Goal: Check status: Check status

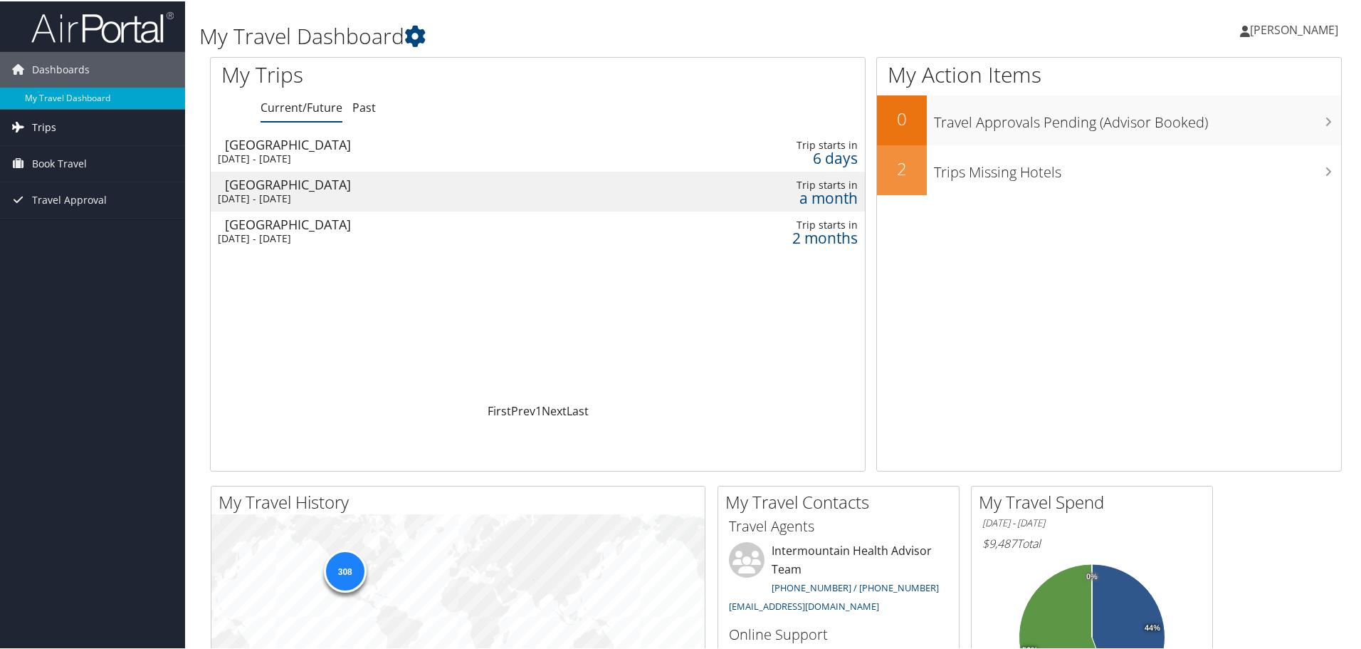
click at [58, 130] on link "Trips" at bounding box center [92, 126] width 185 height 36
click at [48, 173] on link "Past Trips" at bounding box center [92, 175] width 185 height 21
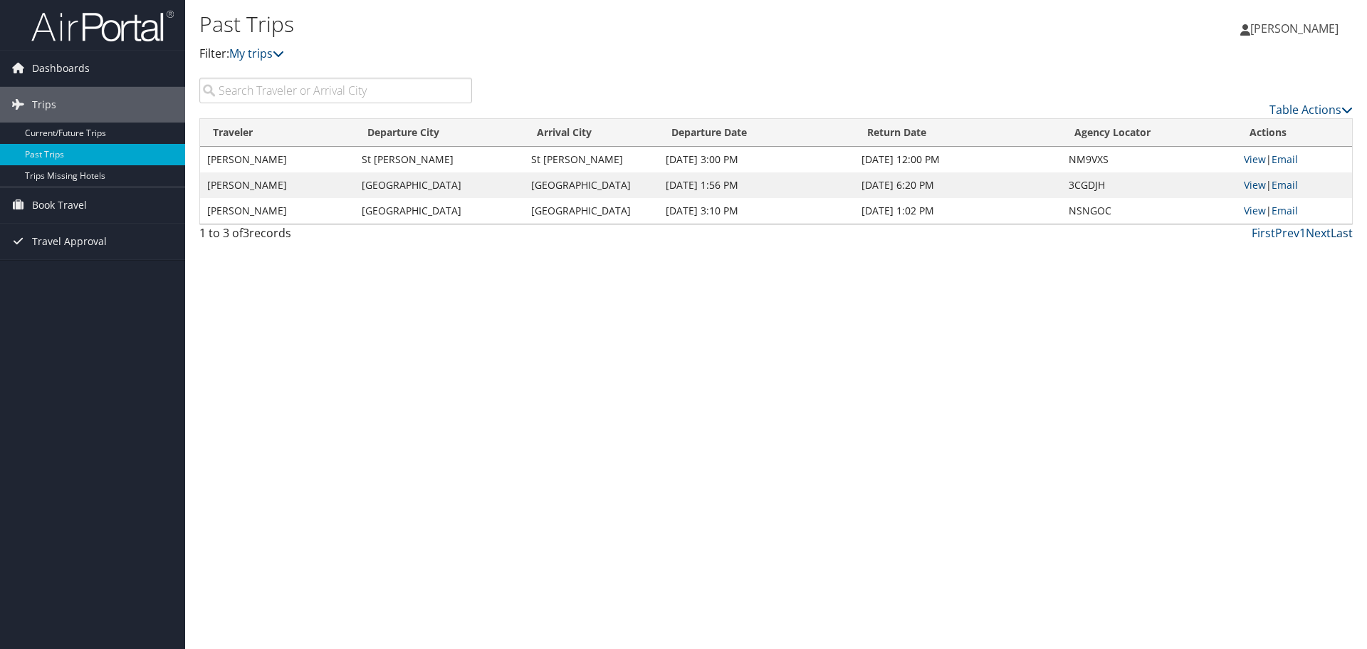
click at [1335, 231] on link "Last" at bounding box center [1342, 233] width 22 height 16
click at [32, 105] on span "Trips" at bounding box center [44, 105] width 24 height 36
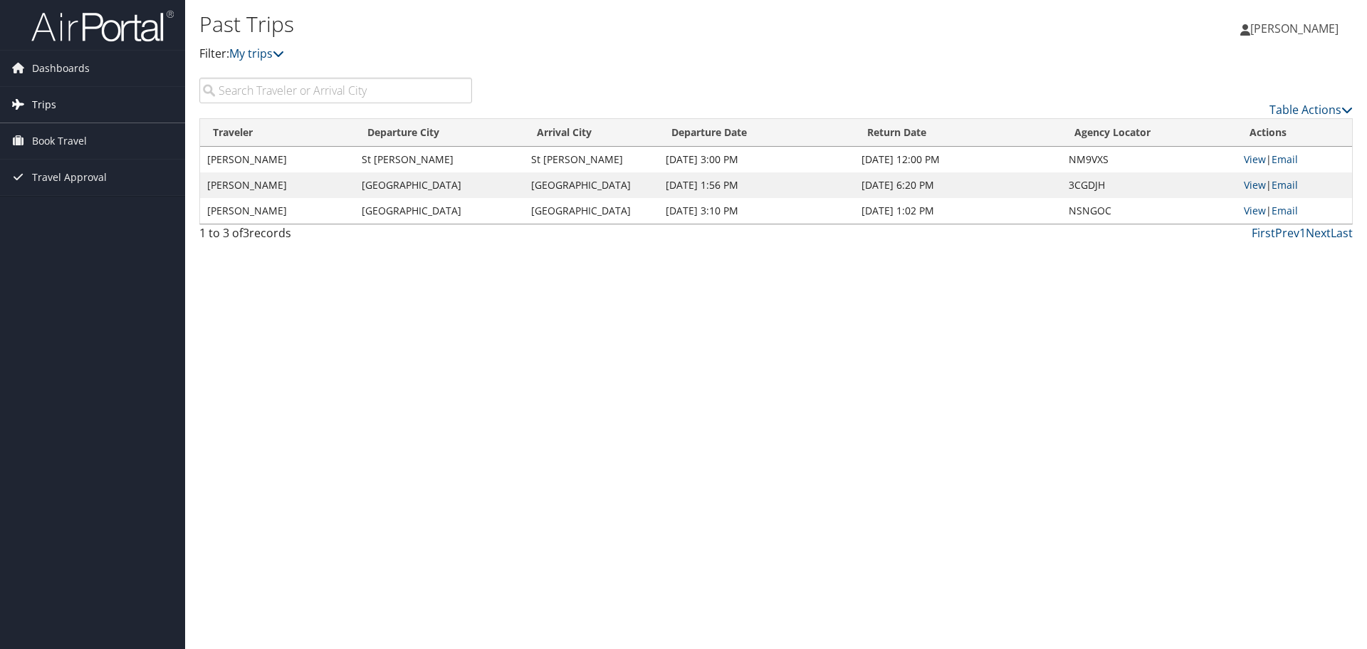
click at [32, 105] on span "Trips" at bounding box center [44, 105] width 24 height 36
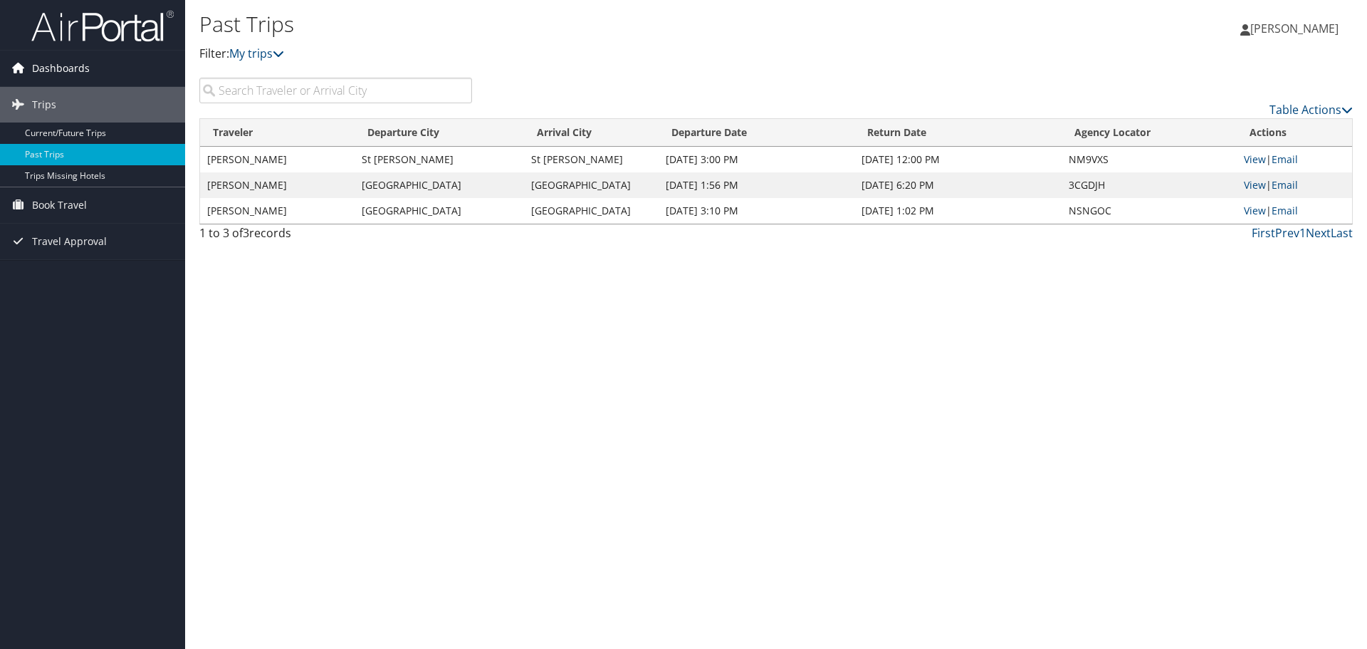
click at [33, 68] on span "Dashboards" at bounding box center [61, 69] width 58 height 36
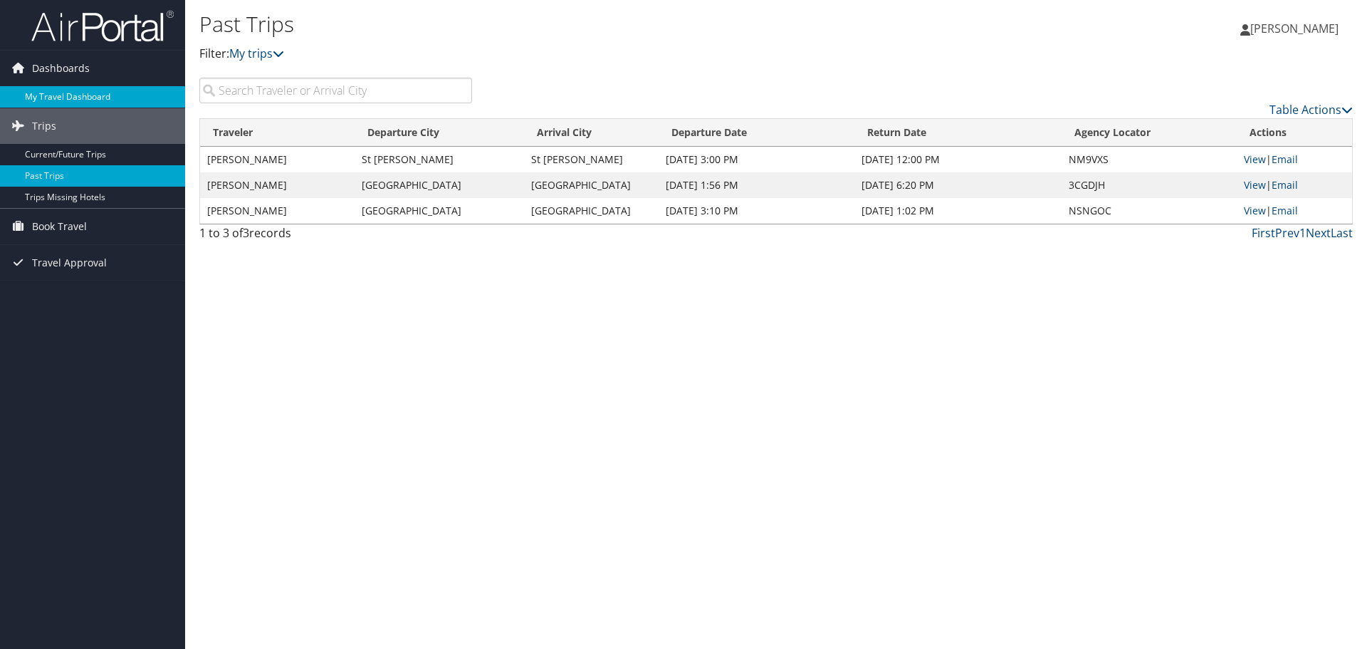
click at [52, 95] on link "My Travel Dashboard" at bounding box center [92, 96] width 185 height 21
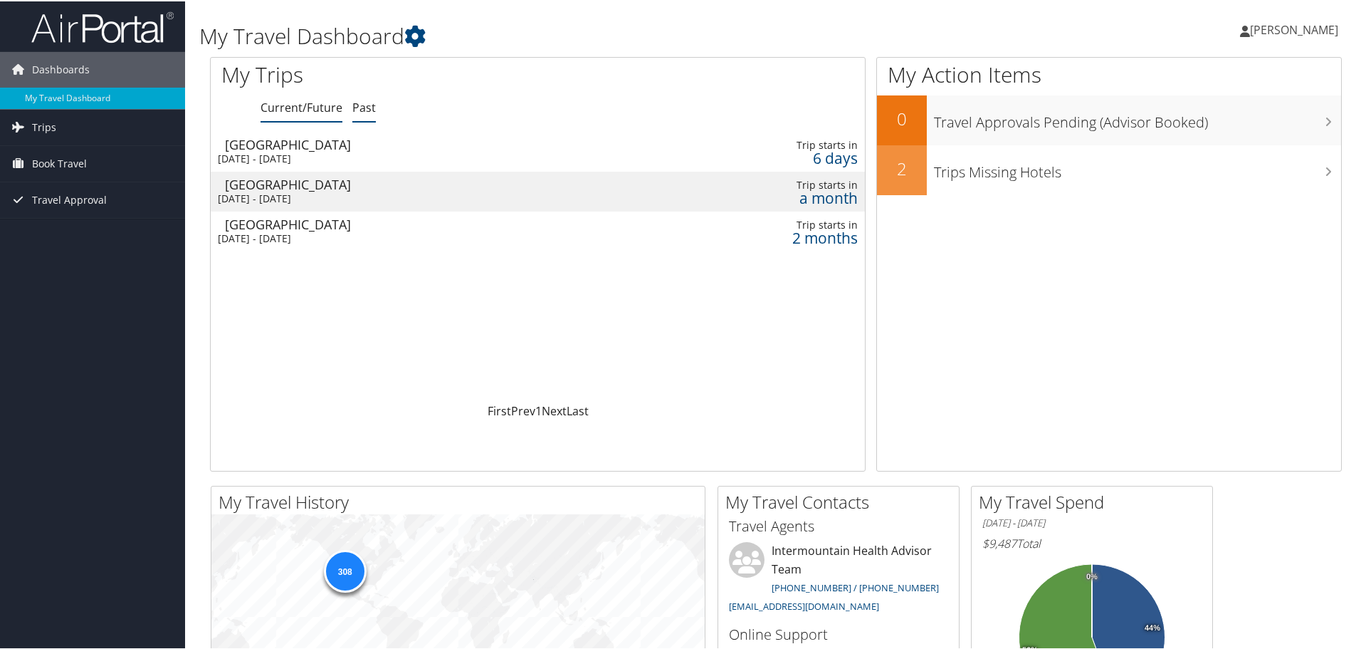
click at [362, 103] on link "Past" at bounding box center [363, 106] width 23 height 16
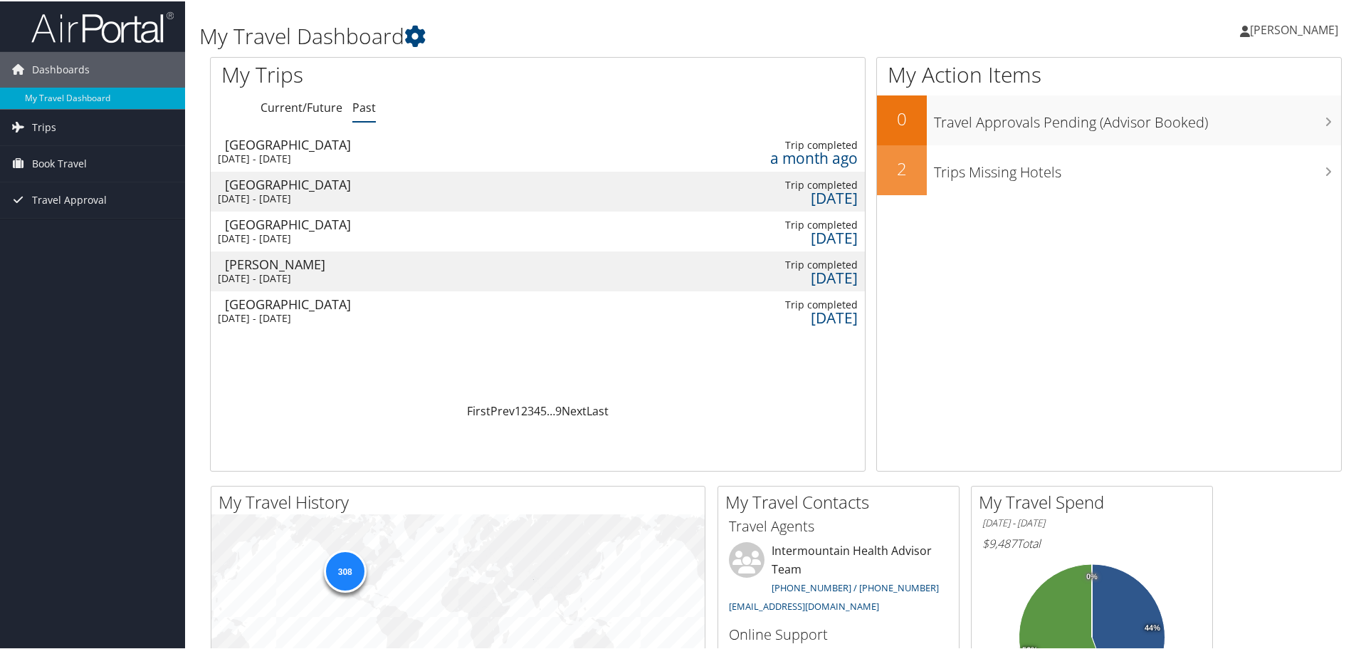
click at [332, 192] on div "Tue 8 Jul 2025 - Wed 9 Jul 2025" at bounding box center [419, 197] width 403 height 13
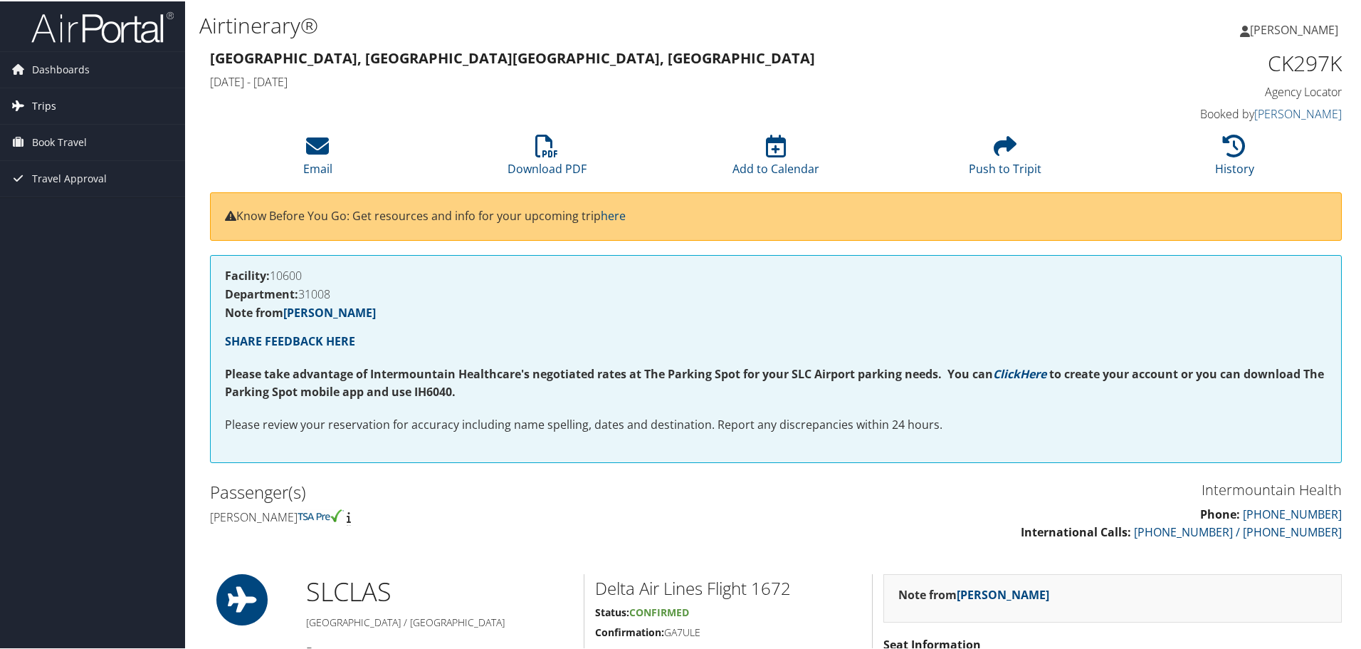
click at [51, 103] on span "Trips" at bounding box center [44, 105] width 24 height 36
click at [51, 130] on link "Current/Future Trips" at bounding box center [92, 132] width 185 height 21
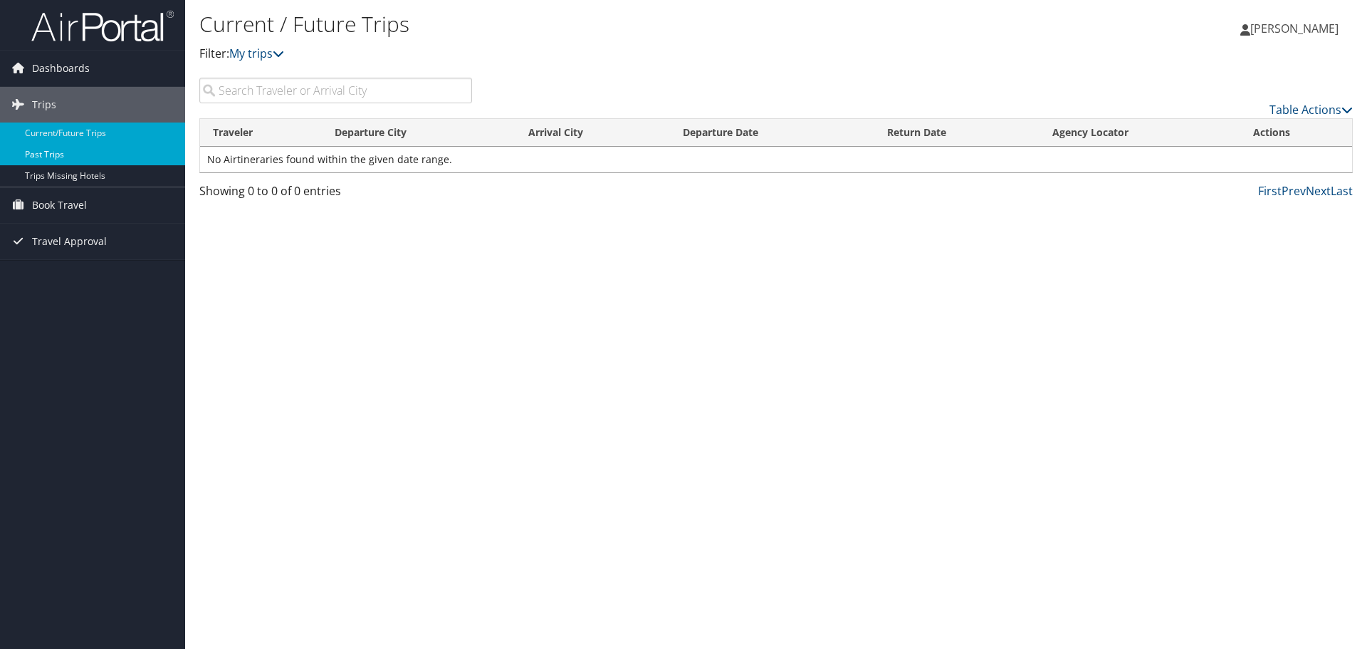
click at [39, 156] on link "Past Trips" at bounding box center [92, 154] width 185 height 21
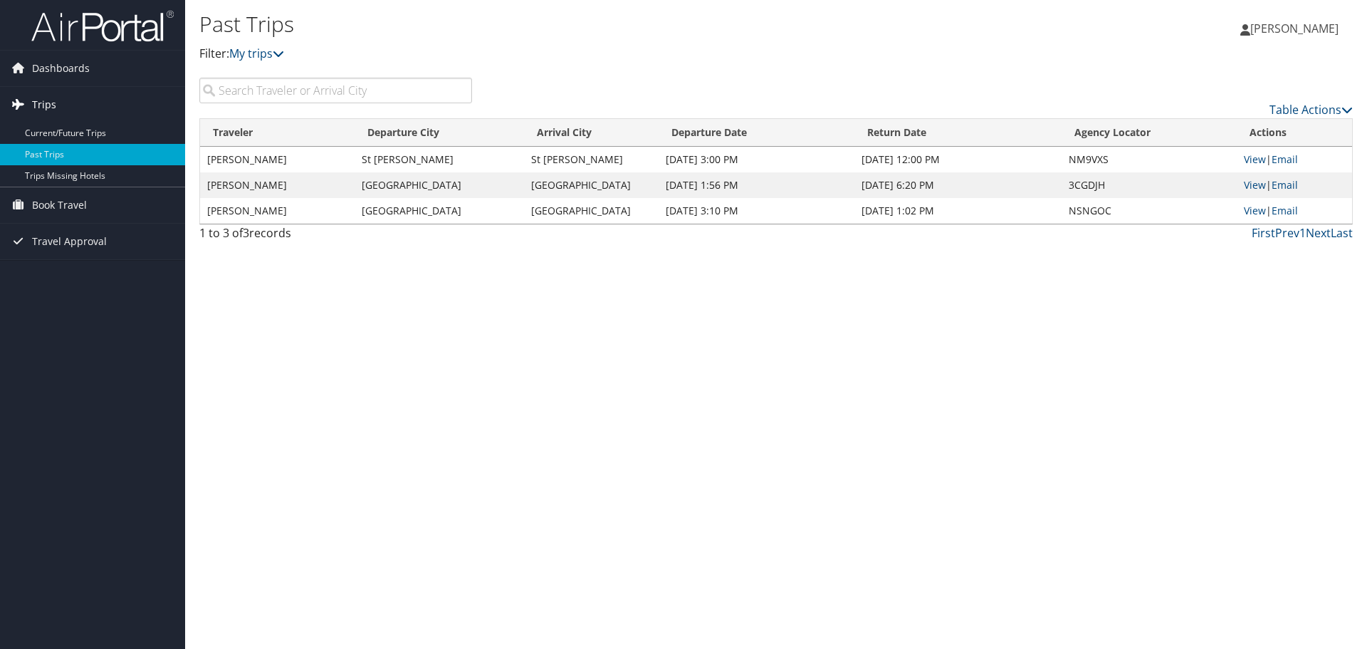
click at [66, 98] on link "Trips" at bounding box center [92, 105] width 185 height 36
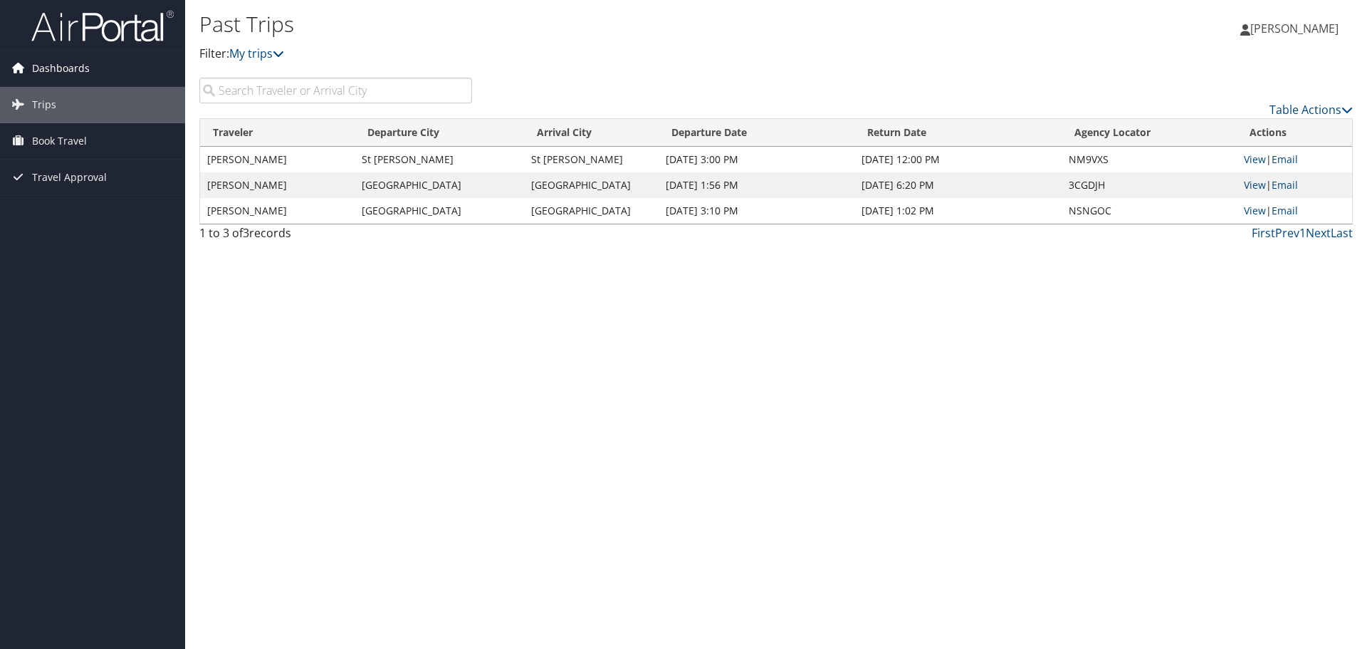
click at [60, 67] on span "Dashboards" at bounding box center [61, 69] width 58 height 36
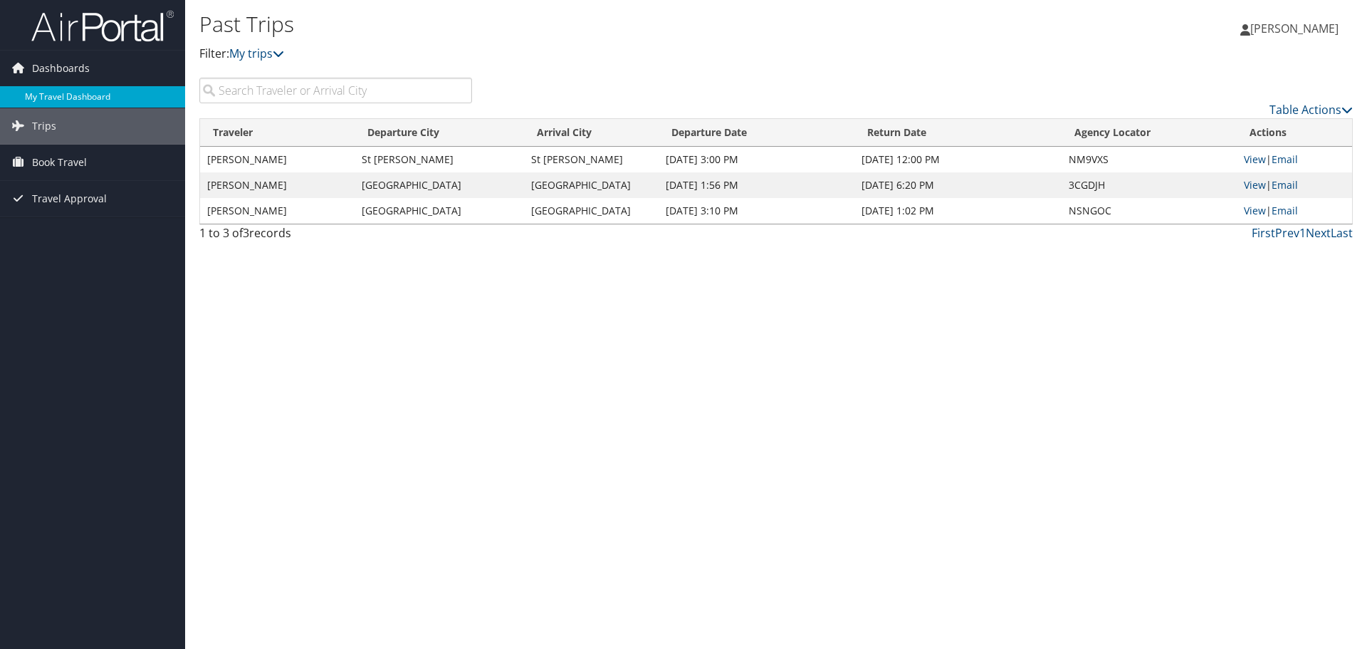
click at [58, 99] on link "My Travel Dashboard" at bounding box center [92, 96] width 185 height 21
